Goal: Information Seeking & Learning: Learn about a topic

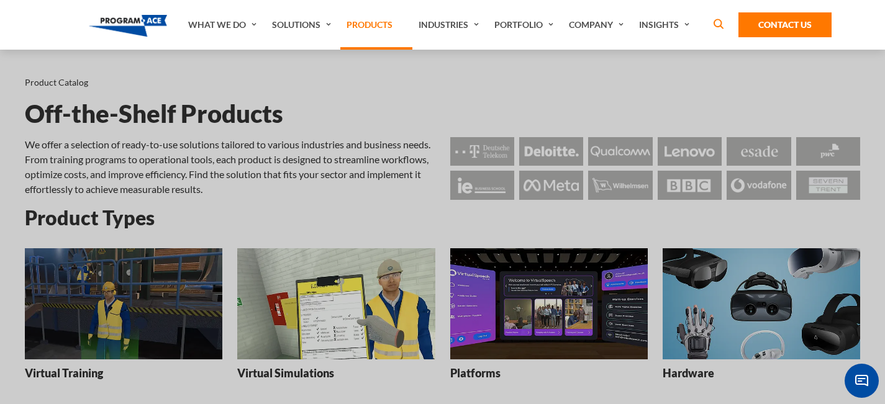
click at [361, 11] on link "Products" at bounding box center [376, 25] width 72 height 50
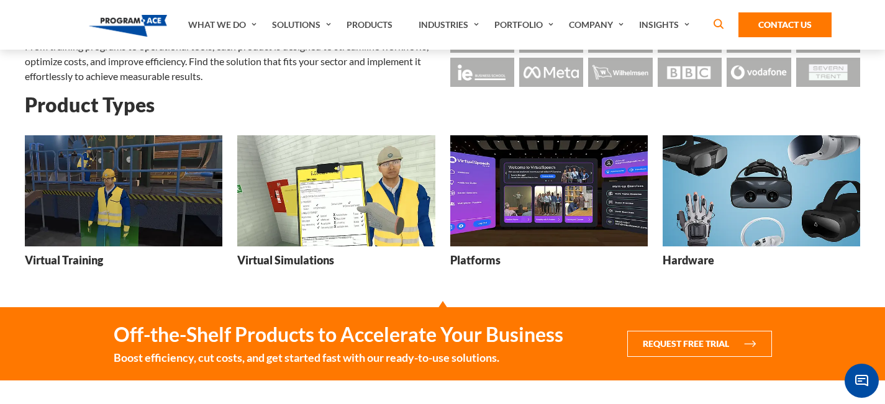
scroll to position [106, 0]
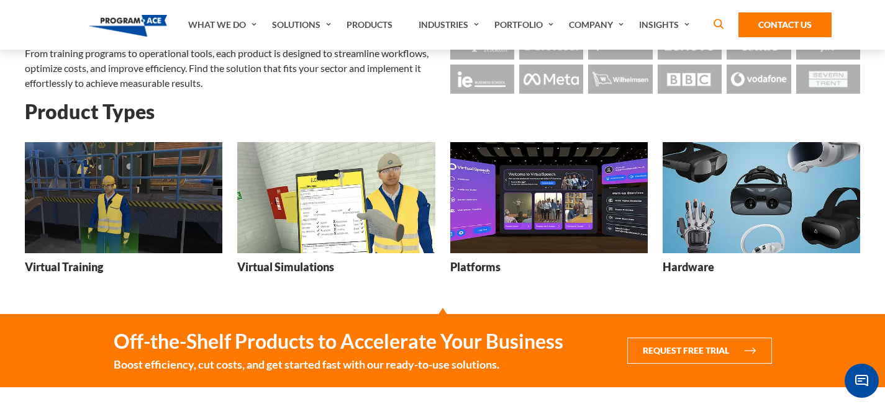
click at [686, 223] on img at bounding box center [762, 197] width 198 height 111
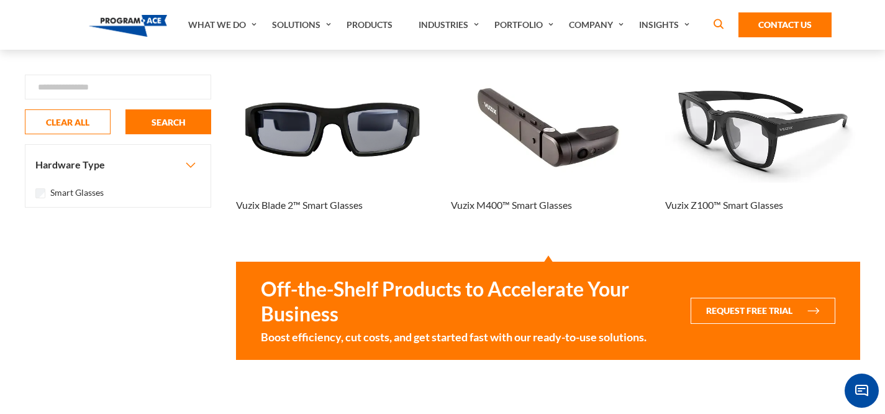
scroll to position [23, 0]
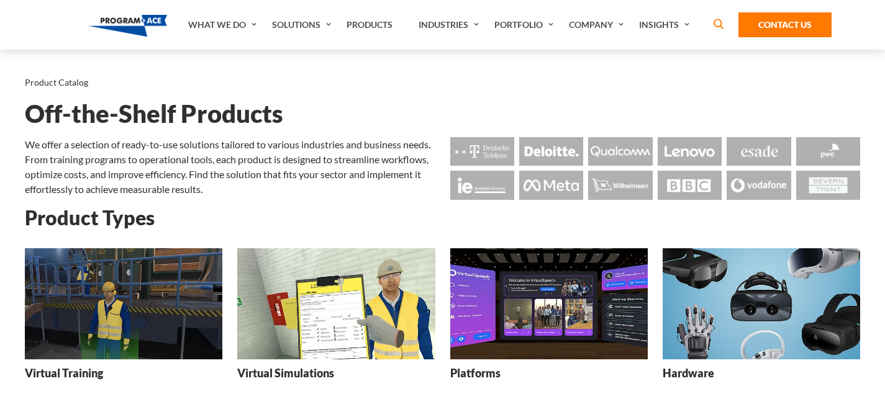
scroll to position [106, 0]
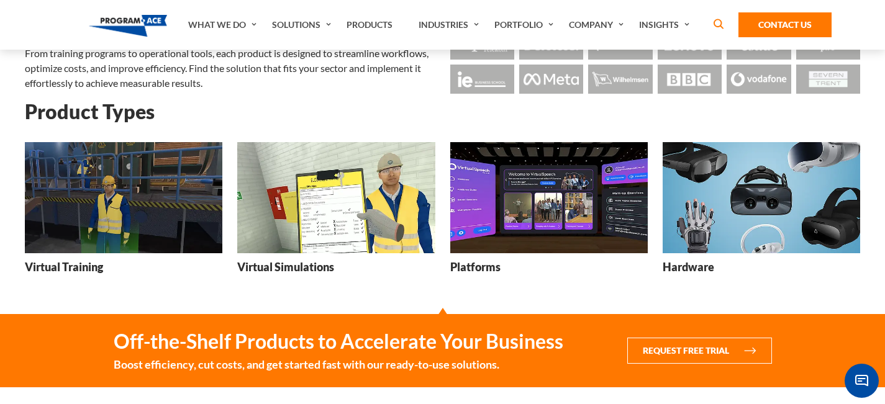
click at [537, 230] on img at bounding box center [549, 197] width 198 height 111
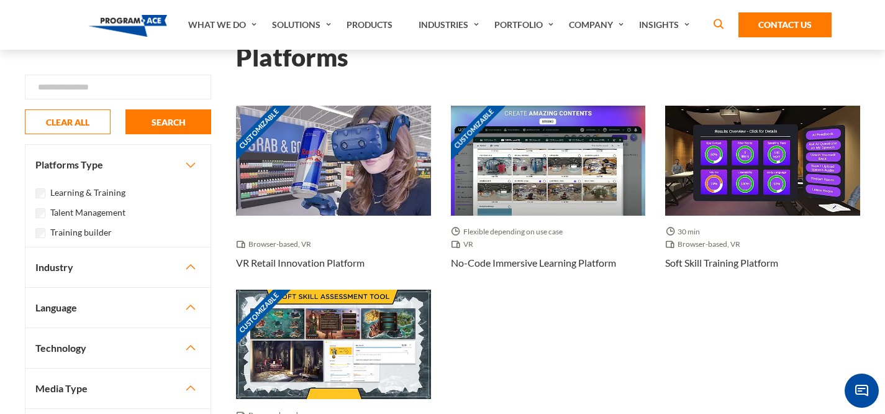
scroll to position [27, 0]
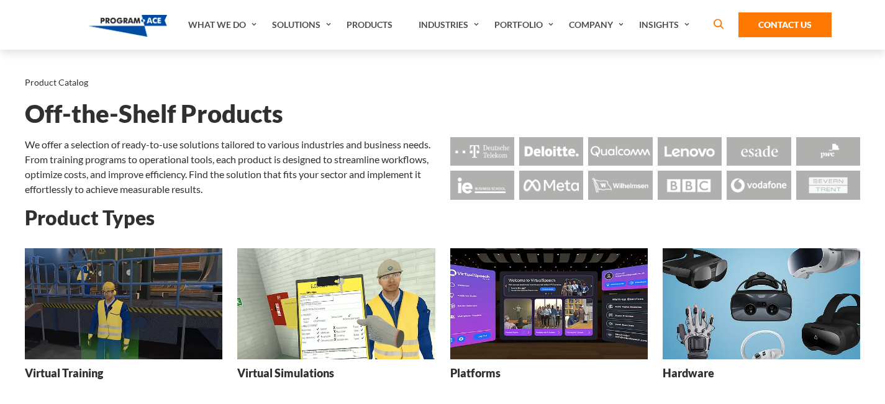
scroll to position [106, 0]
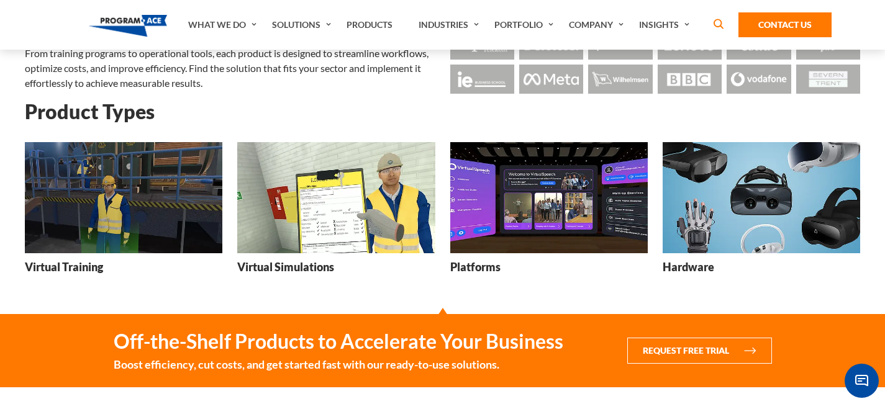
click at [370, 192] on img at bounding box center [336, 197] width 198 height 111
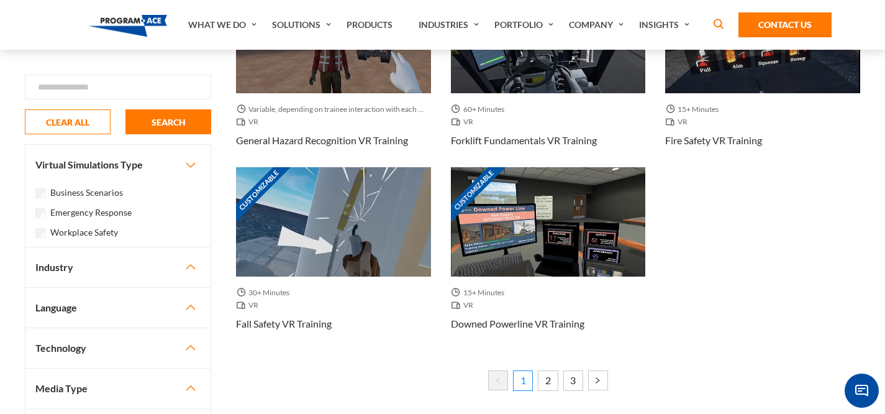
scroll to position [1070, 0]
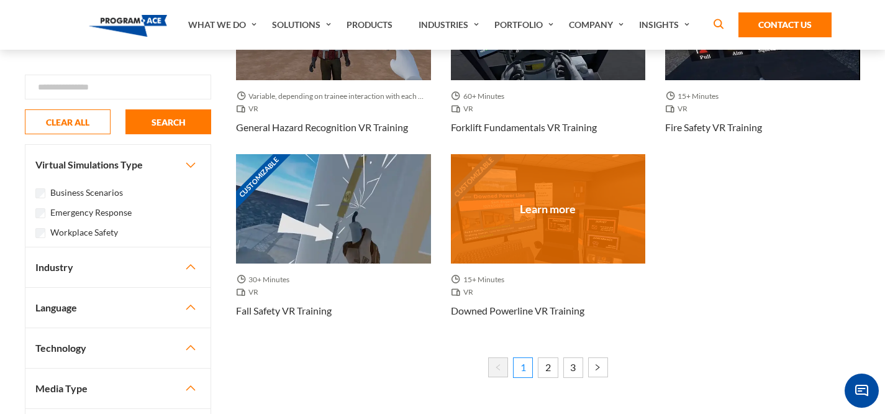
click at [491, 228] on div "Customizable" at bounding box center [548, 208] width 195 height 109
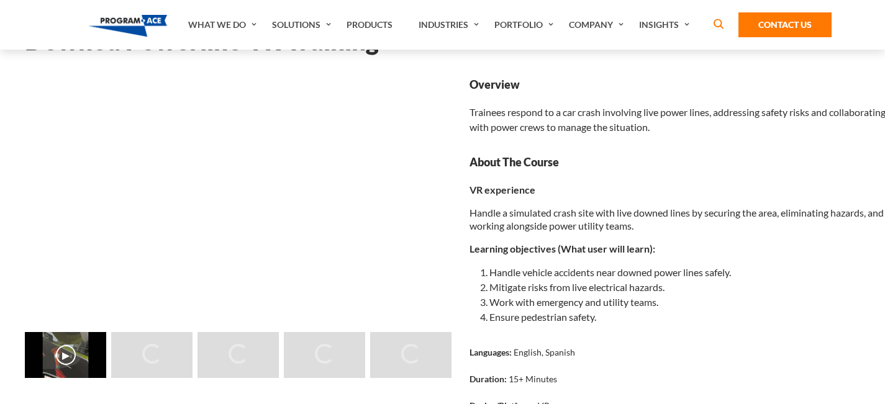
scroll to position [82, 0]
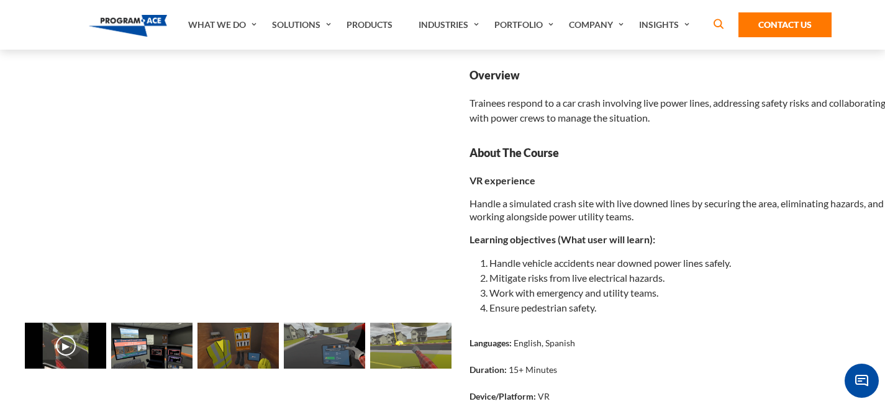
click at [149, 348] on img at bounding box center [151, 346] width 81 height 46
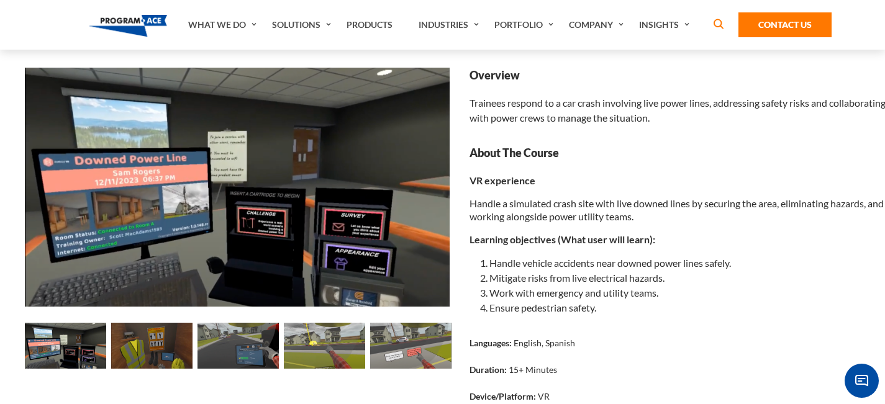
click at [219, 344] on img at bounding box center [238, 346] width 81 height 46
click at [263, 348] on img at bounding box center [238, 346] width 81 height 46
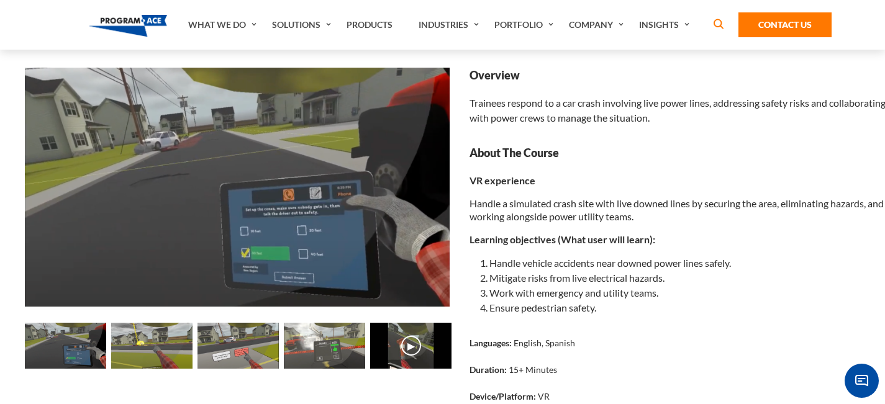
click at [343, 344] on img at bounding box center [324, 346] width 81 height 46
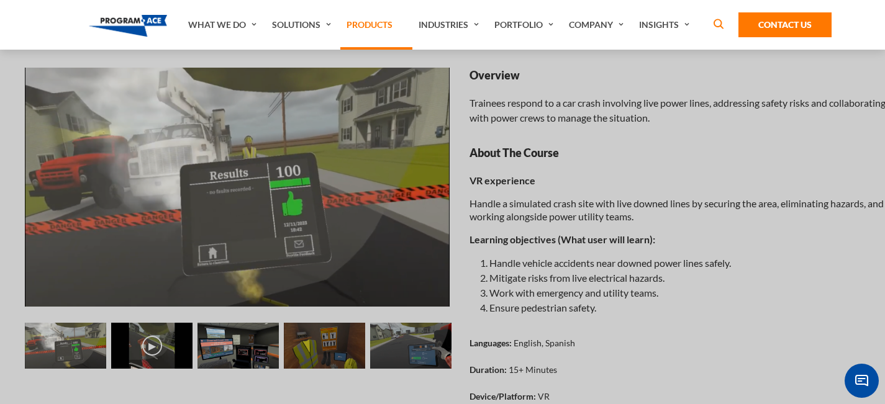
click at [372, 30] on link "Products" at bounding box center [376, 25] width 72 height 50
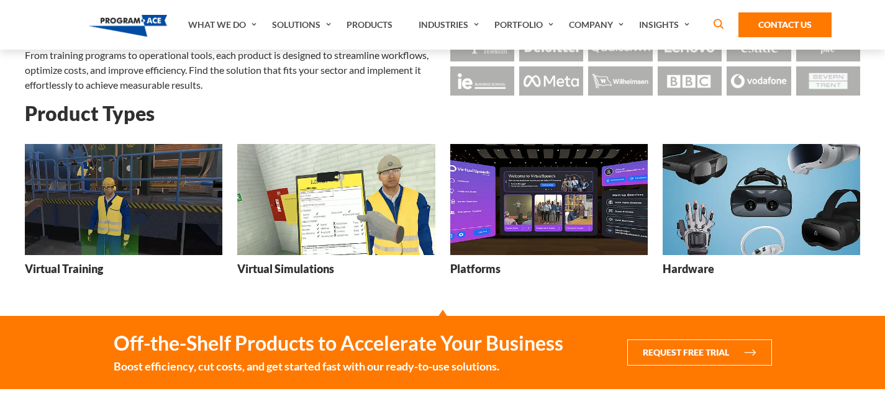
scroll to position [112, 0]
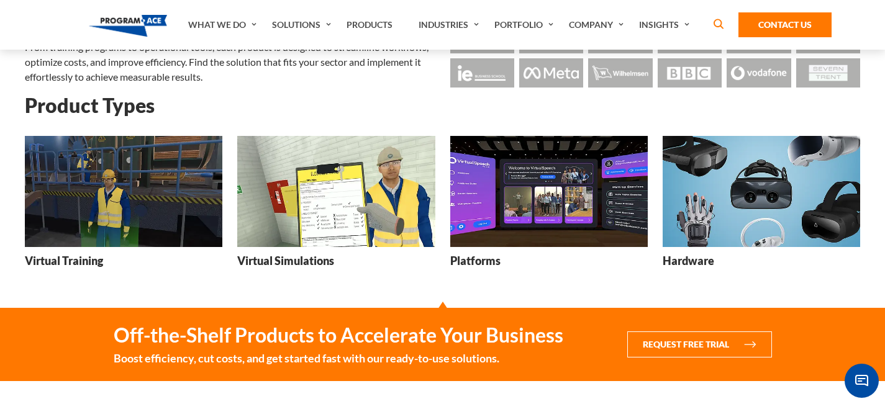
click at [214, 204] on img at bounding box center [124, 191] width 198 height 111
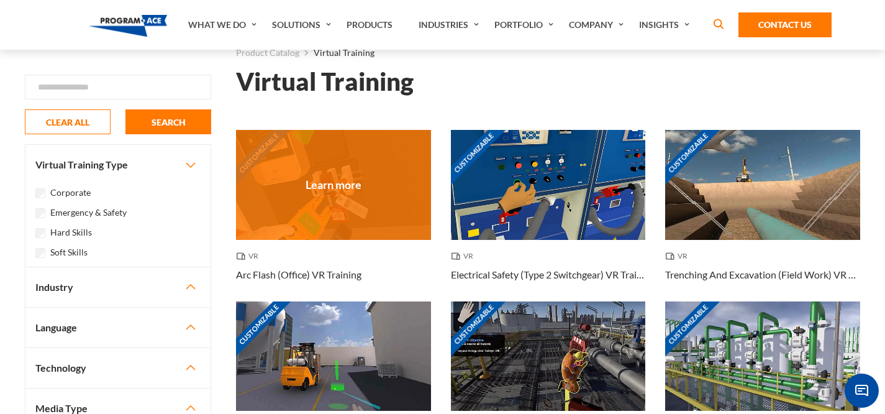
scroll to position [31, 0]
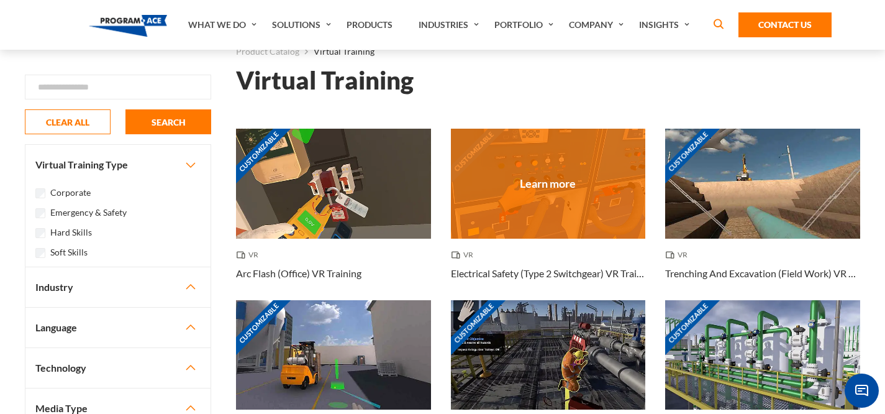
click at [527, 184] on div "Customizable" at bounding box center [548, 183] width 195 height 109
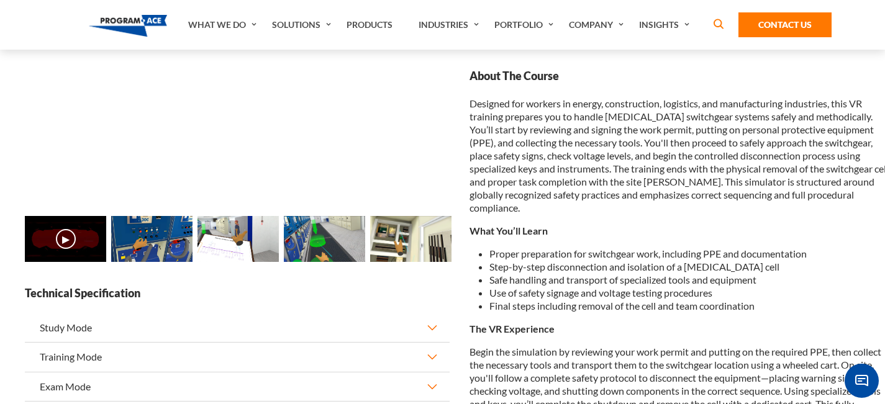
scroll to position [189, 0]
click at [329, 239] on img at bounding box center [324, 239] width 81 height 46
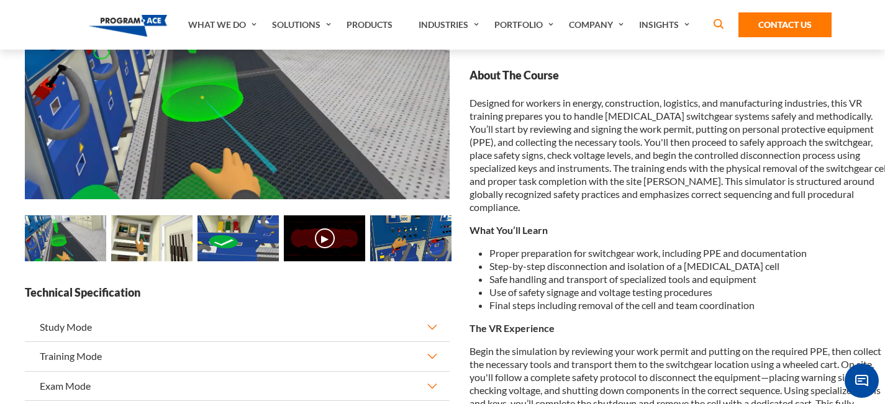
scroll to position [145, 0]
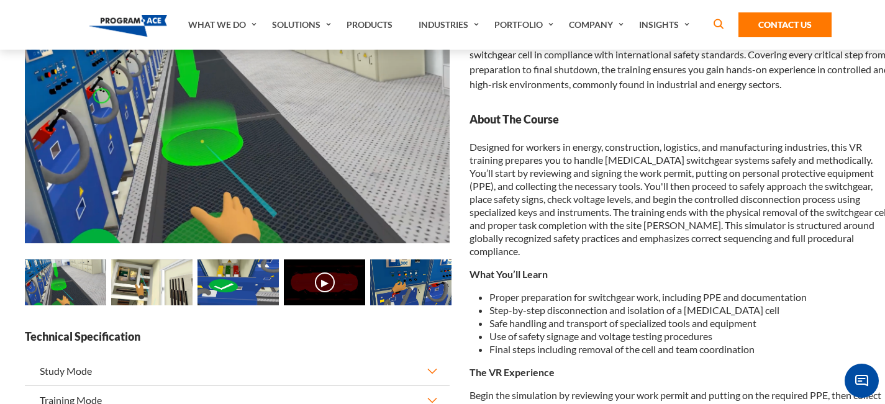
click at [260, 276] on img at bounding box center [238, 283] width 81 height 46
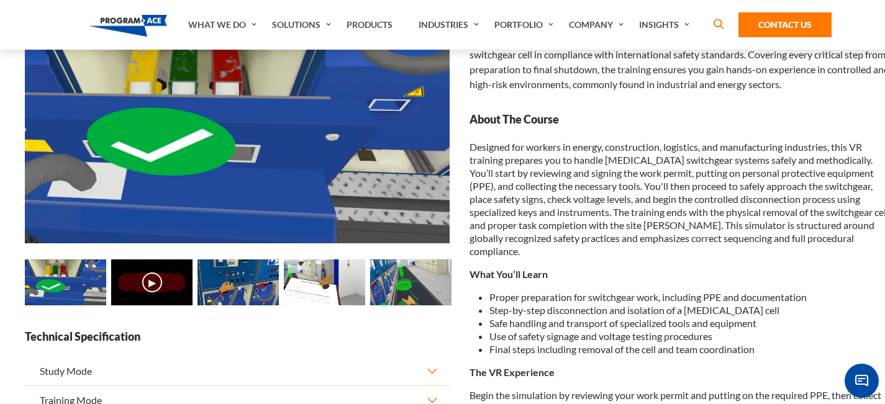
click at [320, 278] on img at bounding box center [324, 283] width 81 height 46
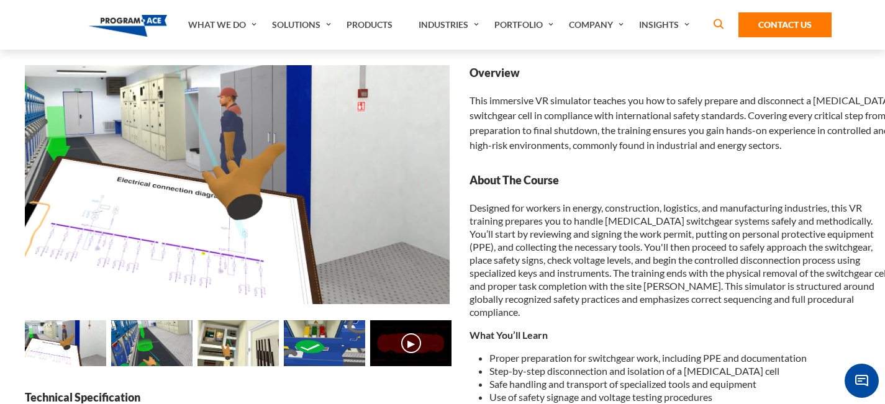
scroll to position [85, 0]
click at [324, 352] on img at bounding box center [324, 343] width 81 height 46
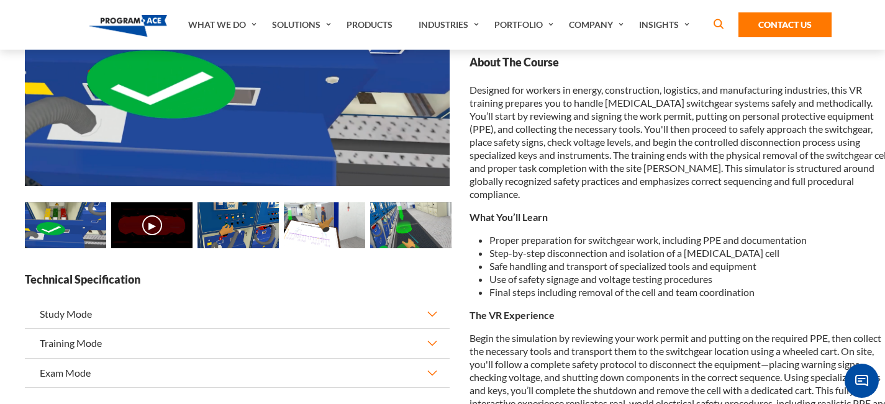
scroll to position [119, 0]
